Goal: Information Seeking & Learning: Learn about a topic

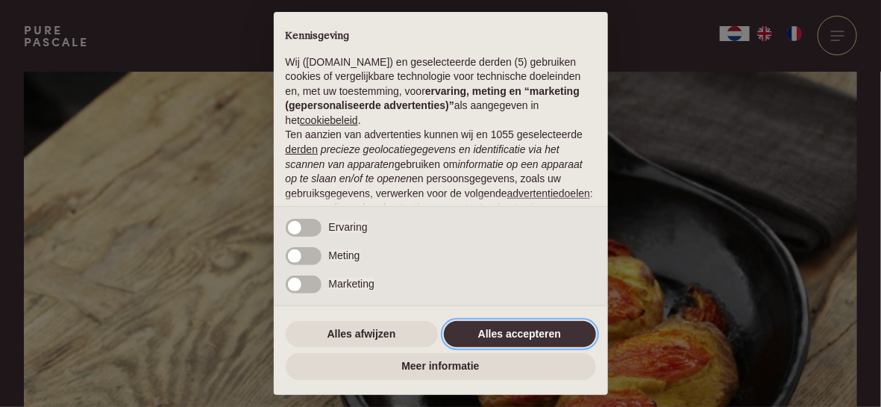
click at [502, 336] on button "Alles accepteren" at bounding box center [520, 334] width 152 height 27
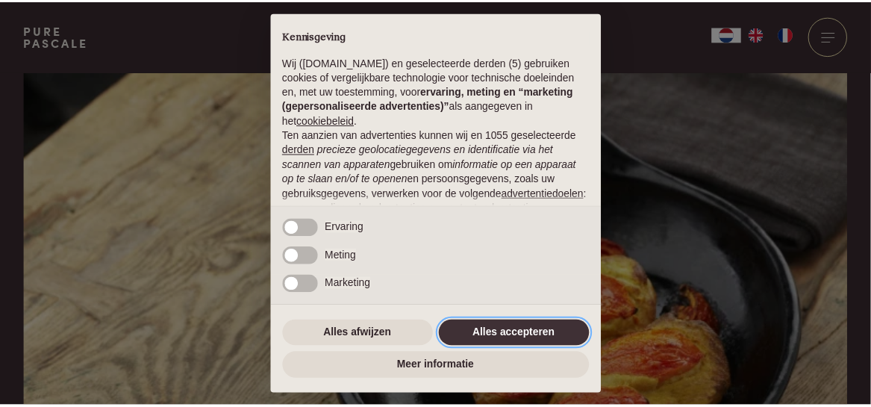
scroll to position [193, 0]
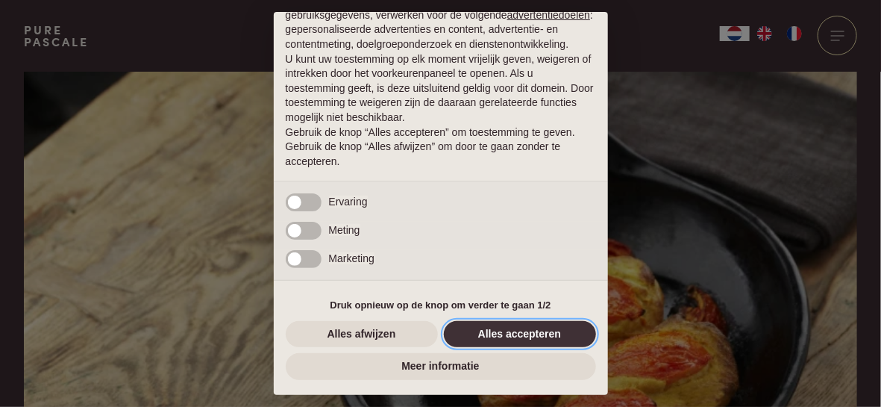
click at [524, 332] on button "Alles accepteren" at bounding box center [520, 334] width 152 height 27
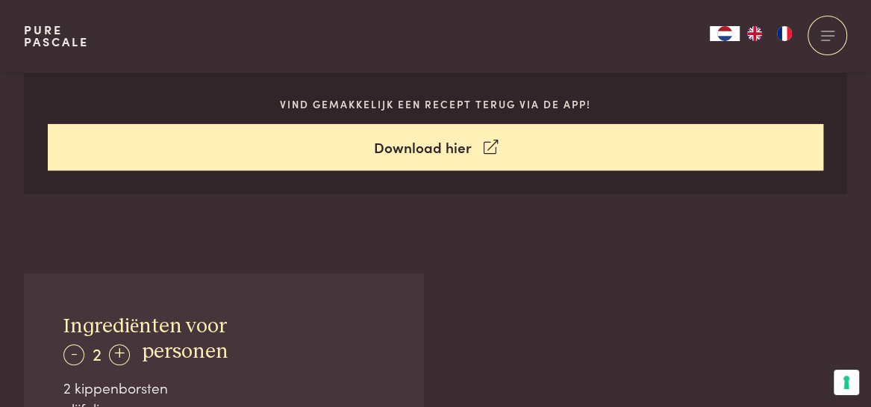
scroll to position [693, 0]
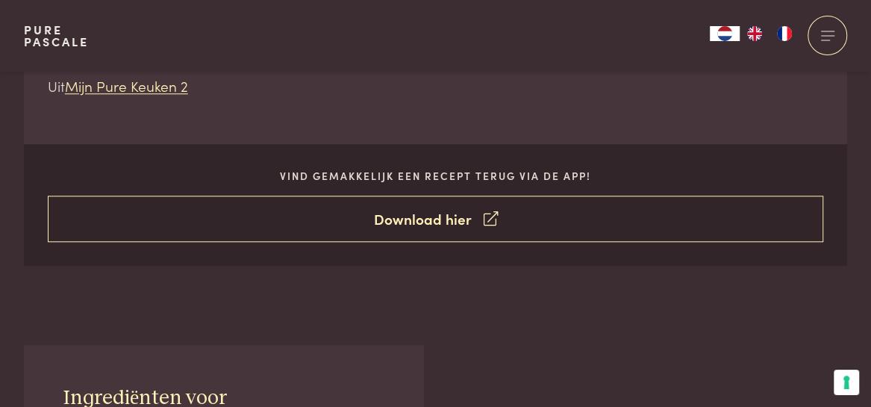
click at [491, 218] on icon at bounding box center [490, 219] width 14 height 22
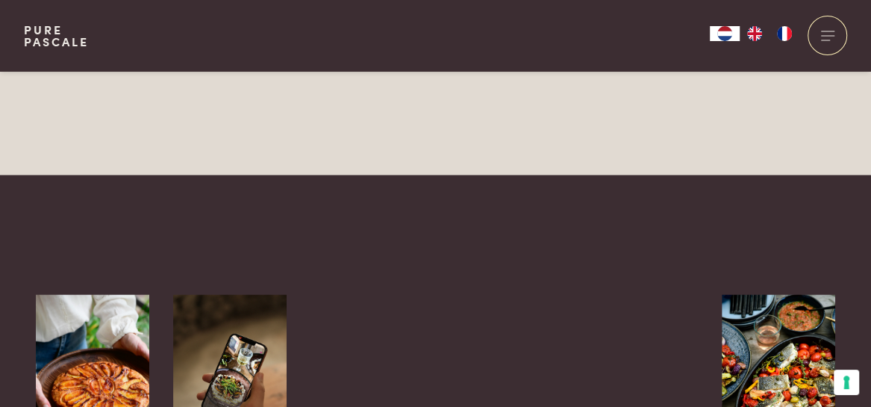
scroll to position [1642, 0]
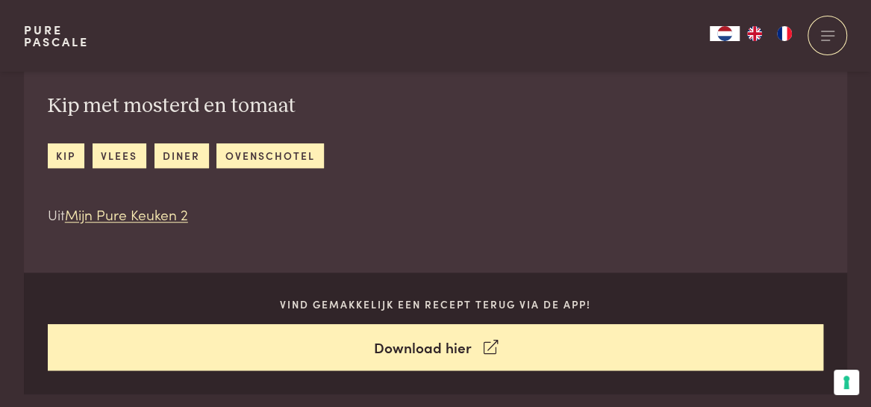
scroll to position [597, 0]
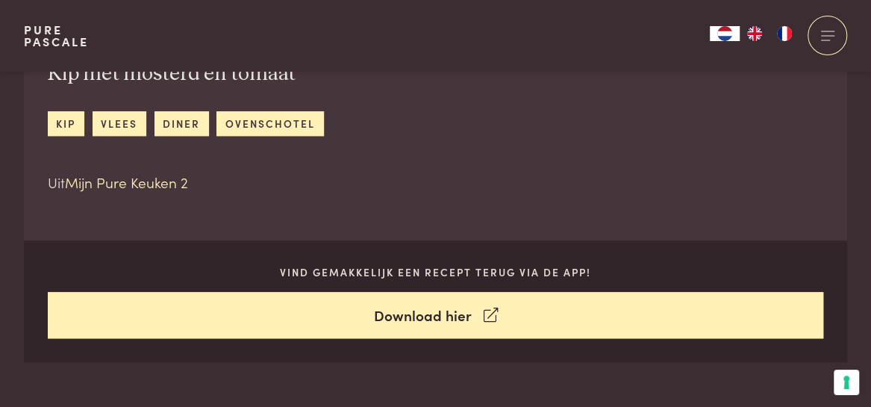
click at [127, 182] on link "Mijn Pure Keuken 2" at bounding box center [126, 182] width 123 height 20
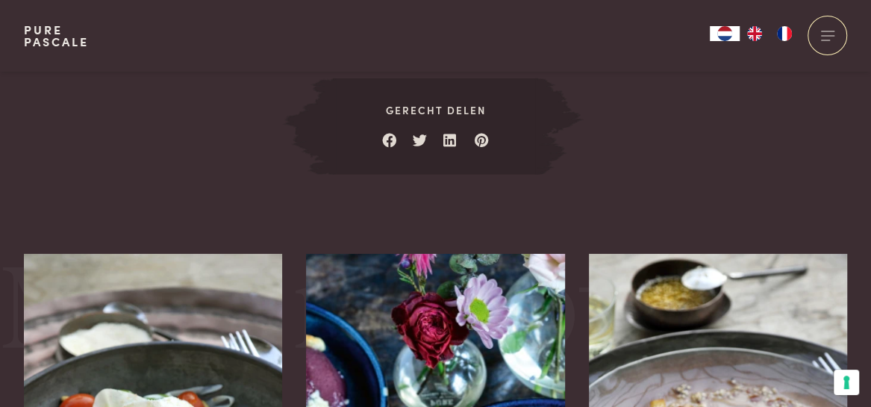
scroll to position [2034, 0]
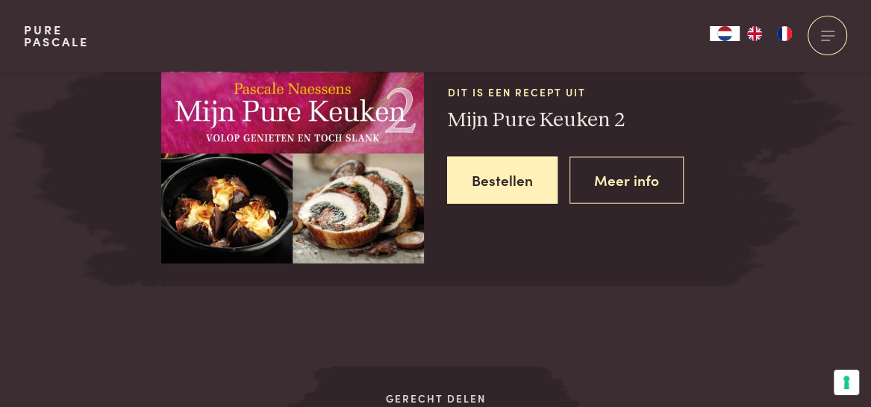
scroll to position [1810, 0]
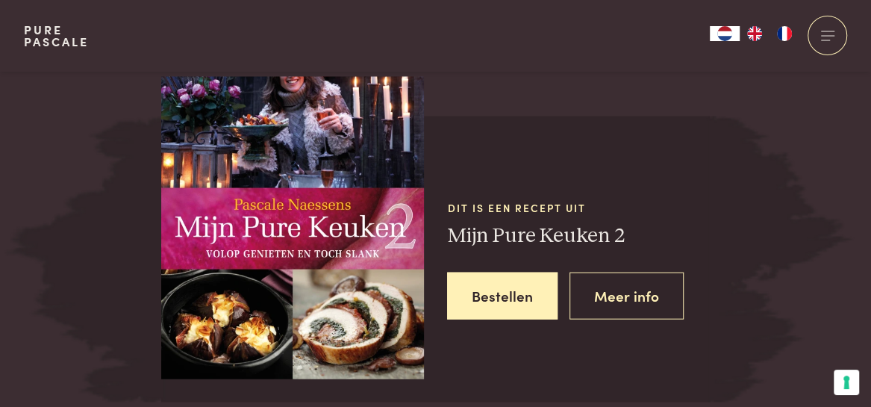
scroll to position [1884, 0]
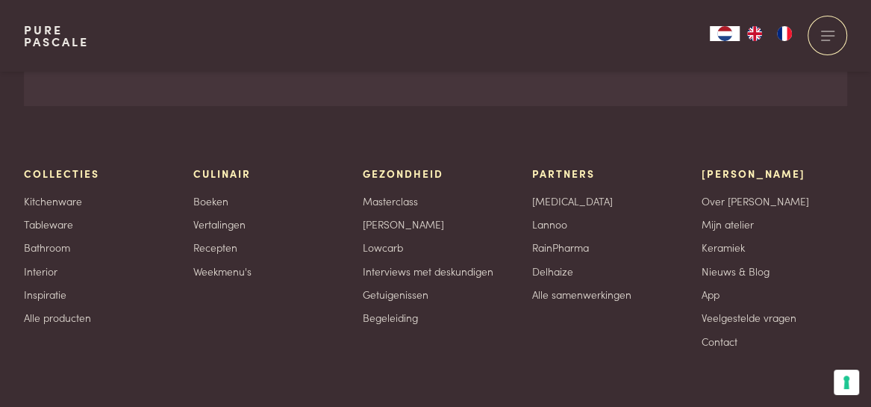
scroll to position [3284, 0]
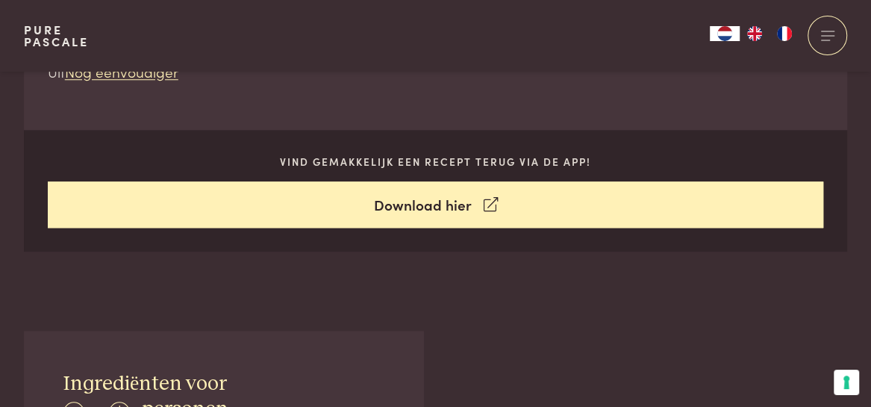
scroll to position [671, 0]
